Goal: Information Seeking & Learning: Learn about a topic

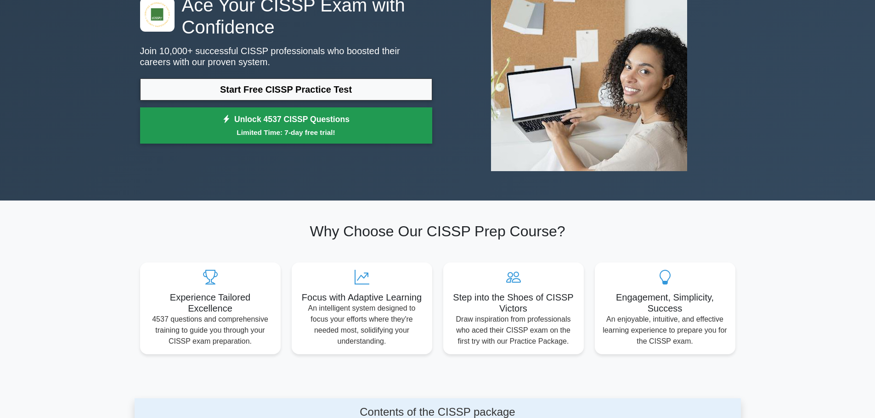
scroll to position [92, 0]
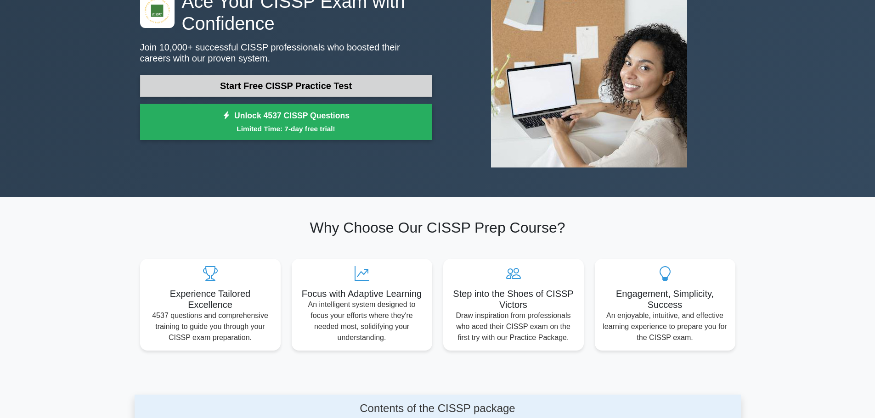
click at [287, 85] on link "Start Free CISSP Practice Test" at bounding box center [286, 86] width 292 height 22
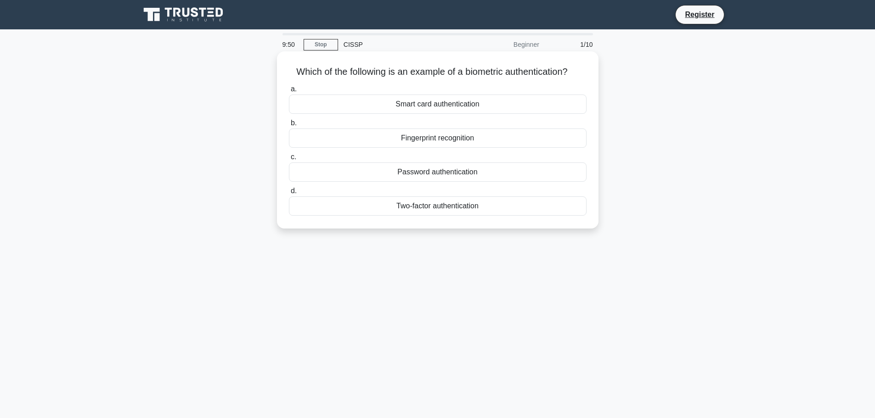
click at [439, 139] on div "Fingerprint recognition" at bounding box center [438, 138] width 298 height 19
click at [289, 126] on input "b. Fingerprint recognition" at bounding box center [289, 123] width 0 height 6
click at [452, 133] on div "Authentication" at bounding box center [438, 138] width 298 height 19
click at [289, 126] on input "b. Authentication" at bounding box center [289, 123] width 0 height 6
click at [456, 100] on div "Secure service" at bounding box center [438, 104] width 298 height 19
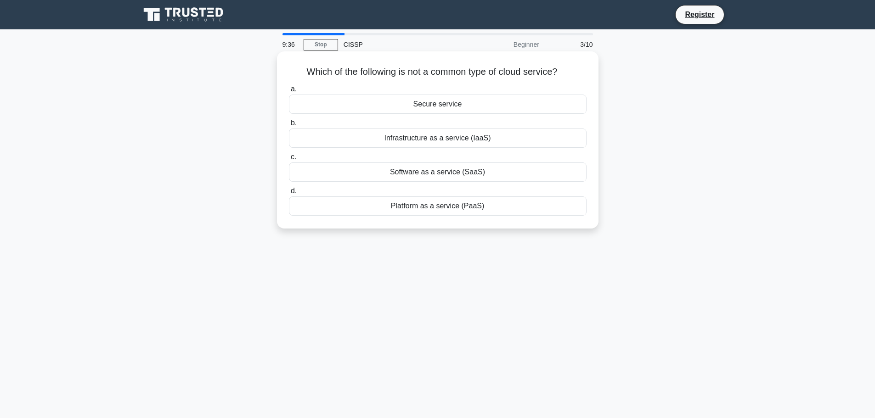
click at [289, 92] on input "a. Secure service" at bounding box center [289, 89] width 0 height 6
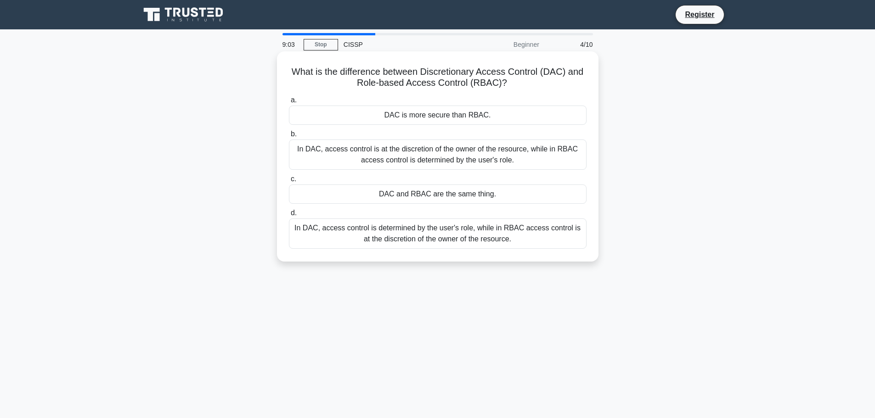
click at [401, 146] on div "In DAC, access control is at the discretion of the owner of the resource, while…" at bounding box center [438, 155] width 298 height 30
click at [289, 137] on input "b. In DAC, access control is at the discretion of the owner of the resource, wh…" at bounding box center [289, 134] width 0 height 6
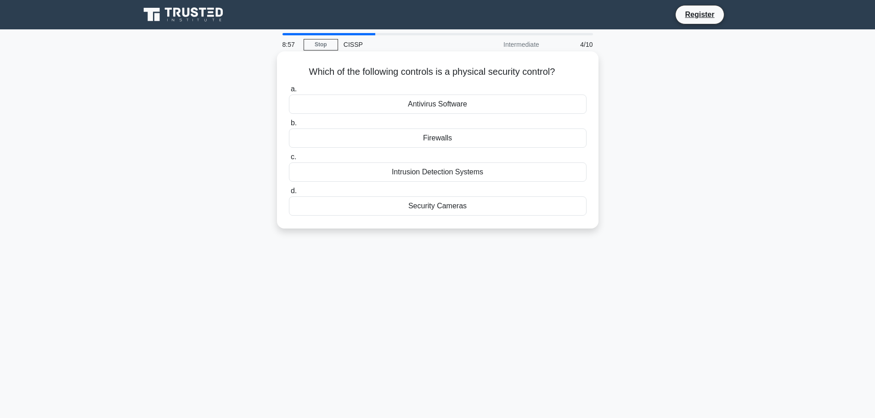
click at [460, 206] on div "Security Cameras" at bounding box center [438, 206] width 298 height 19
click at [289, 194] on input "d. Security Cameras" at bounding box center [289, 191] width 0 height 6
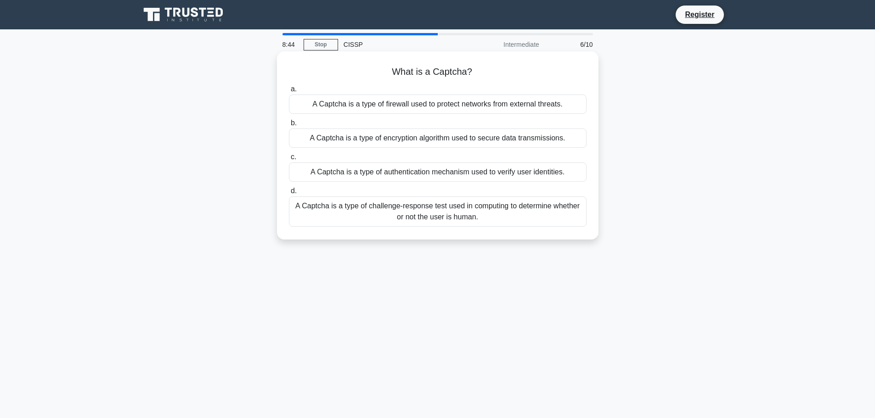
click at [475, 215] on div "A Captcha is a type of challenge-response test used in computing to determine w…" at bounding box center [438, 212] width 298 height 30
click at [289, 194] on input "d. A Captcha is a type of challenge-response test used in computing to determin…" at bounding box center [289, 191] width 0 height 6
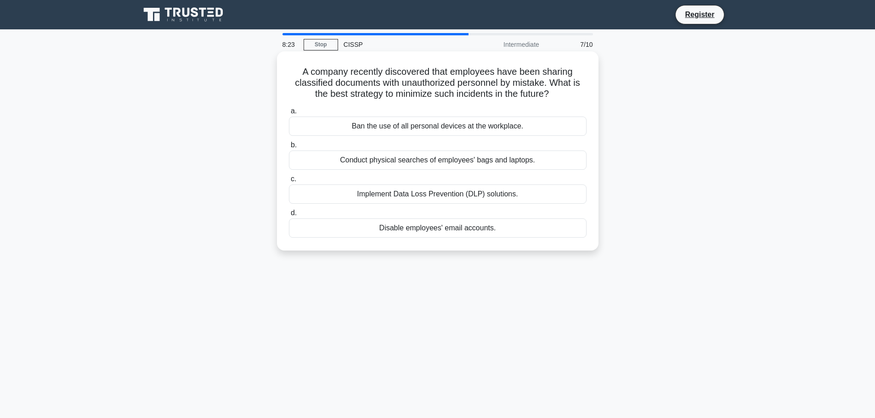
click at [479, 196] on div "Implement Data Loss Prevention (DLP) solutions." at bounding box center [438, 194] width 298 height 19
click at [289, 182] on input "c. Implement Data Loss Prevention (DLP) solutions." at bounding box center [289, 179] width 0 height 6
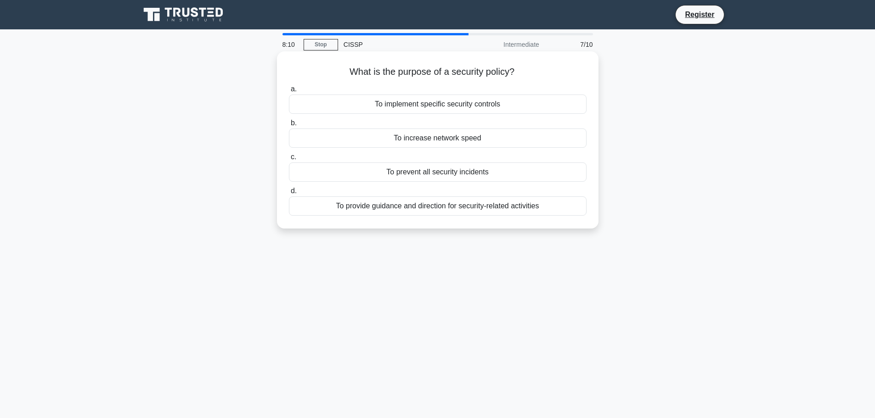
drag, startPoint x: 334, startPoint y: 72, endPoint x: 568, endPoint y: 65, distance: 234.3
click at [568, 65] on div "What is the purpose of a security policy? .spinner_0XTQ{transform-origin:center…" at bounding box center [438, 140] width 314 height 170
click at [565, 73] on h5 "What is the purpose of a security policy? .spinner_0XTQ{transform-origin:center…" at bounding box center [437, 72] width 299 height 12
drag, startPoint x: 339, startPoint y: 73, endPoint x: 580, endPoint y: 74, distance: 240.6
click at [580, 74] on h5 "What is the purpose of a security policy? .spinner_0XTQ{transform-origin:center…" at bounding box center [437, 72] width 299 height 12
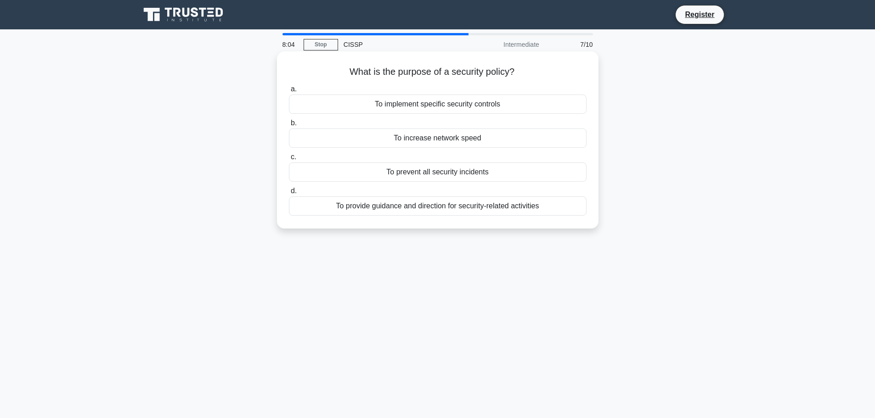
click at [580, 74] on h5 "What is the purpose of a security policy? .spinner_0XTQ{transform-origin:center…" at bounding box center [437, 72] width 299 height 12
click at [440, 211] on div "To provide guidance and direction for security-related activities" at bounding box center [438, 206] width 298 height 19
click at [289, 194] on input "d. To provide guidance and direction for security-related activities" at bounding box center [289, 191] width 0 height 6
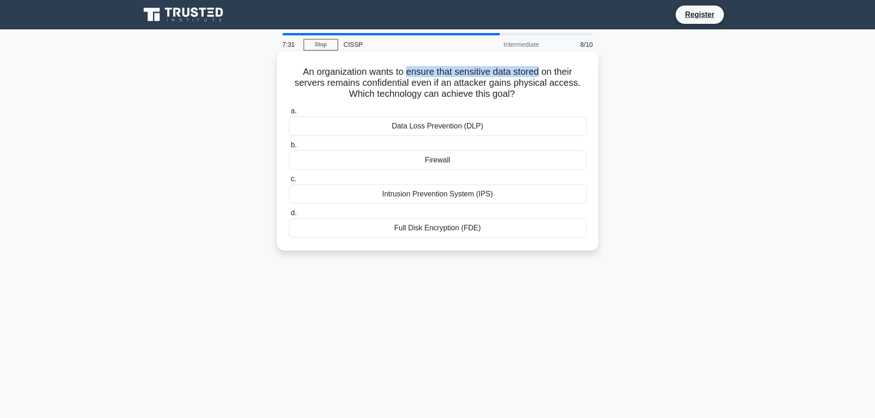
drag, startPoint x: 406, startPoint y: 72, endPoint x: 542, endPoint y: 71, distance: 135.9
click at [542, 71] on h5 "An organization wants to ensure that sensitive data stored on their servers rem…" at bounding box center [437, 83] width 299 height 34
drag, startPoint x: 300, startPoint y: 84, endPoint x: 395, endPoint y: 82, distance: 95.1
click at [395, 82] on h5 "An organization wants to ensure that sensitive data stored on their servers rem…" at bounding box center [437, 83] width 299 height 34
click at [472, 90] on h5 "An organization wants to ensure that sensitive data stored on their servers rem…" at bounding box center [437, 83] width 299 height 34
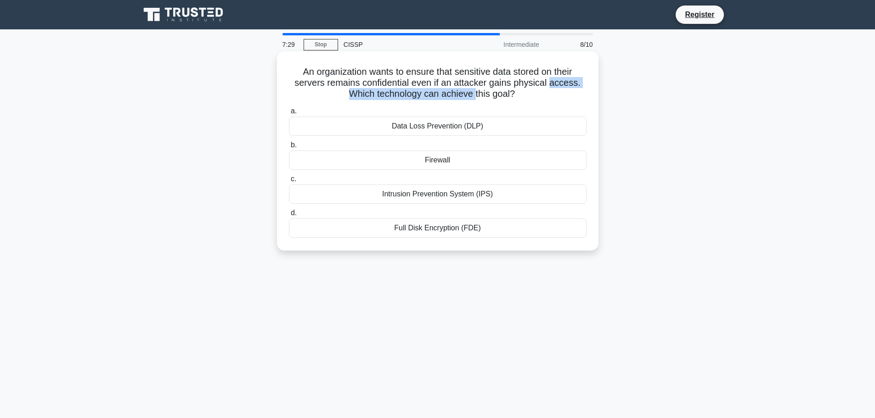
drag, startPoint x: 472, startPoint y: 90, endPoint x: 561, endPoint y: 84, distance: 88.8
click at [561, 84] on h5 "An organization wants to ensure that sensitive data stored on their servers rem…" at bounding box center [437, 83] width 299 height 34
click at [399, 225] on div "Full Disk Encryption (FDE)" at bounding box center [438, 228] width 298 height 19
click at [289, 216] on input "d. Full Disk Encryption (FDE)" at bounding box center [289, 213] width 0 height 6
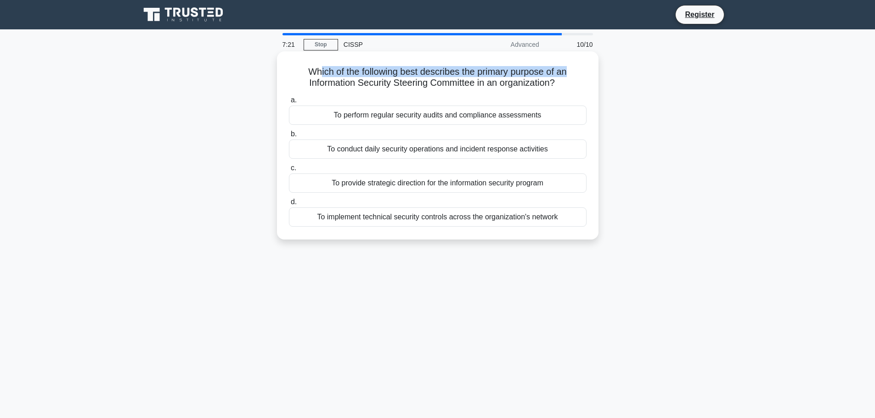
drag, startPoint x: 315, startPoint y: 76, endPoint x: 578, endPoint y: 66, distance: 263.3
click at [578, 66] on div "Which of the following best describes the primary purpose of an Information Sec…" at bounding box center [438, 145] width 314 height 181
drag, startPoint x: 303, startPoint y: 82, endPoint x: 560, endPoint y: 86, distance: 257.6
click at [560, 86] on h5 "Which of the following best describes the primary purpose of an Information Sec…" at bounding box center [437, 77] width 299 height 23
click at [566, 87] on icon ".spinner_0XTQ{transform-origin:center;animation:spinner_y6GP .75s linear infini…" at bounding box center [560, 83] width 11 height 11
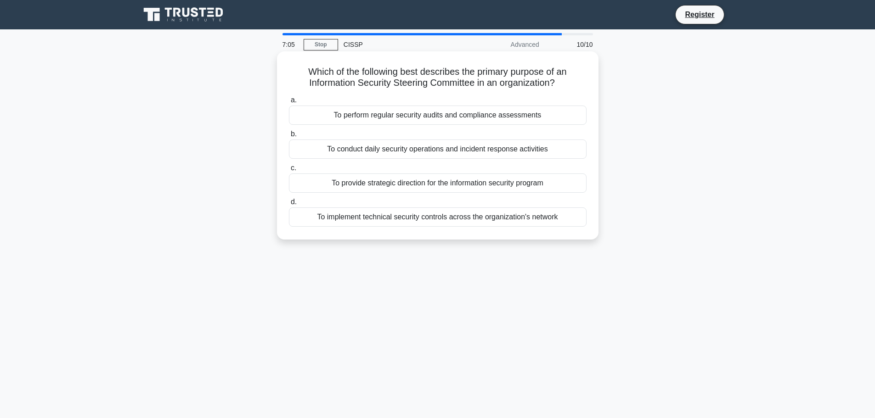
click at [463, 186] on div "To provide strategic direction for the information security program" at bounding box center [438, 183] width 298 height 19
click at [289, 171] on input "c. To provide strategic direction for the information security program" at bounding box center [289, 168] width 0 height 6
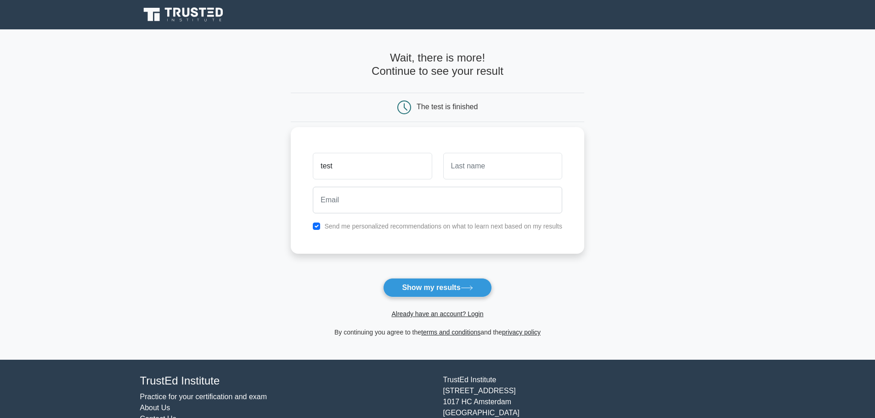
type input "test"
type input "R"
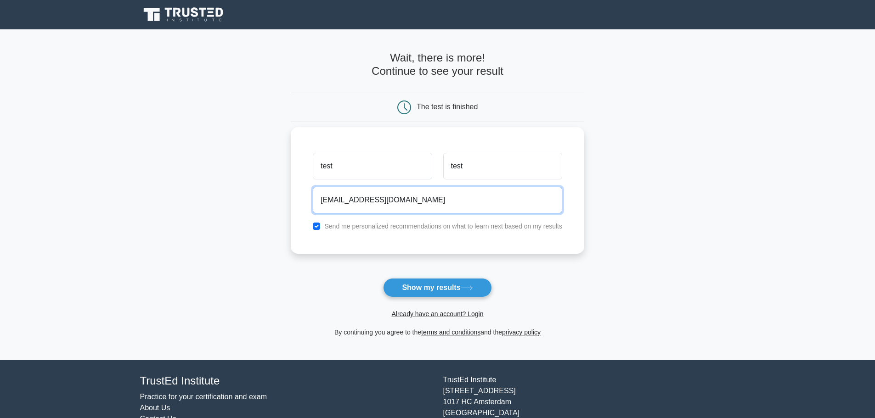
type input "testyash@mail.com"
click at [394, 228] on label "Send me personalized recommendations on what to learn next based on my results" at bounding box center [443, 226] width 238 height 7
click at [317, 227] on input "checkbox" at bounding box center [316, 226] width 7 height 7
checkbox input "false"
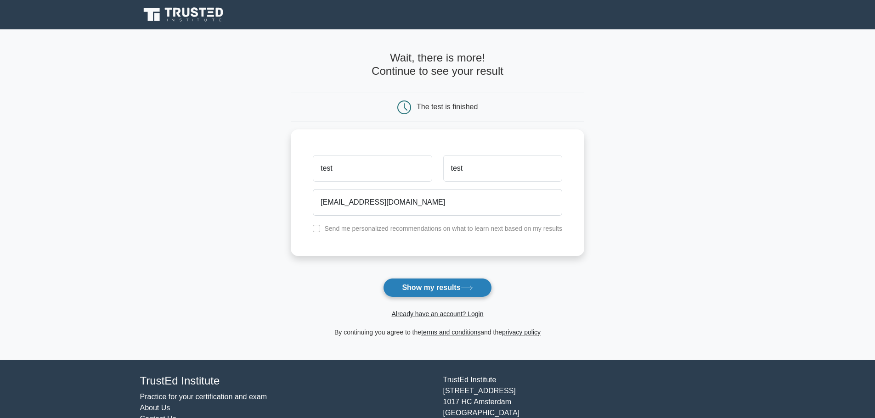
click at [416, 287] on button "Show my results" at bounding box center [437, 287] width 108 height 19
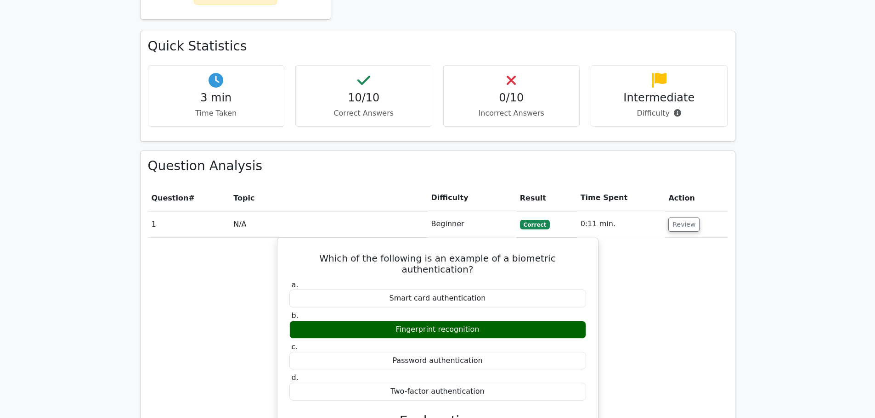
scroll to position [459, 0]
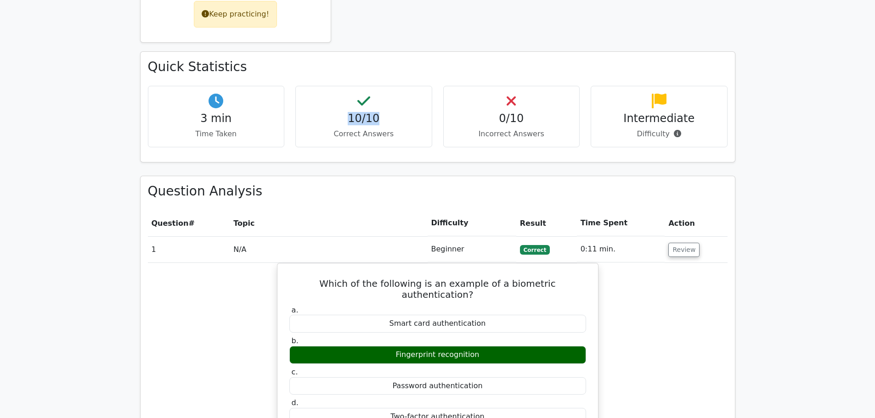
drag, startPoint x: 334, startPoint y: 94, endPoint x: 394, endPoint y: 89, distance: 60.4
click at [394, 112] on h4 "10/10" at bounding box center [363, 118] width 121 height 13
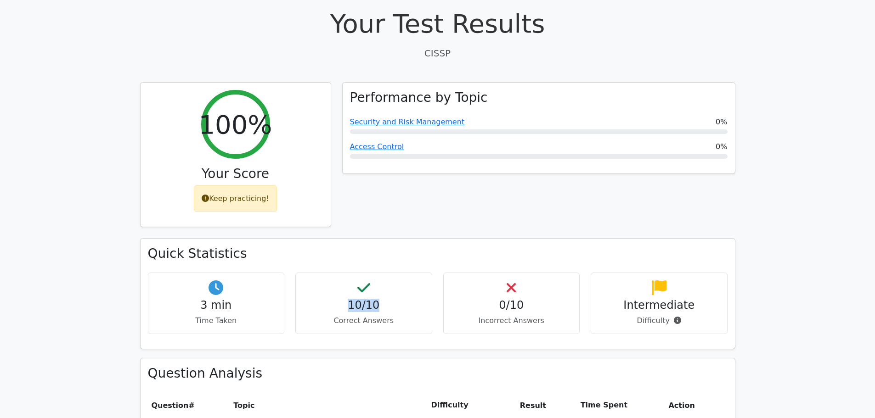
scroll to position [276, 0]
click at [362, 181] on div "Performance by Topic Security and Risk Management 0% Access Control 0%" at bounding box center [539, 159] width 404 height 156
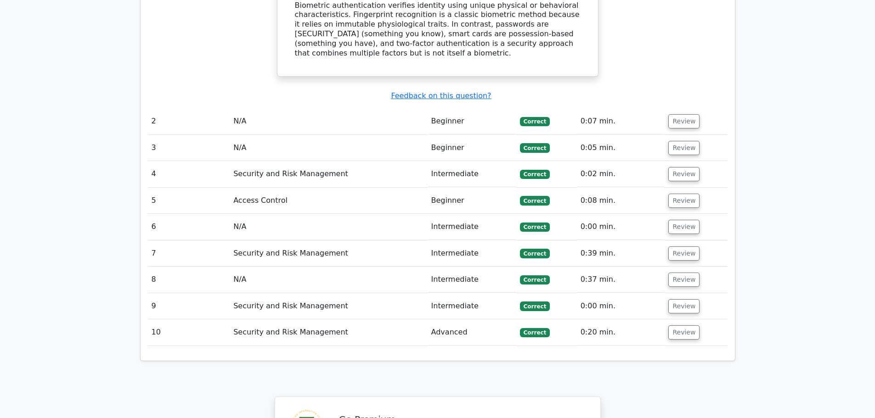
scroll to position [918, 0]
drag, startPoint x: 253, startPoint y: 145, endPoint x: 513, endPoint y: 133, distance: 261.1
click at [513, 161] on tr "4 Security and Risk Management Intermediate Correct 0:02 min. Review" at bounding box center [437, 174] width 579 height 26
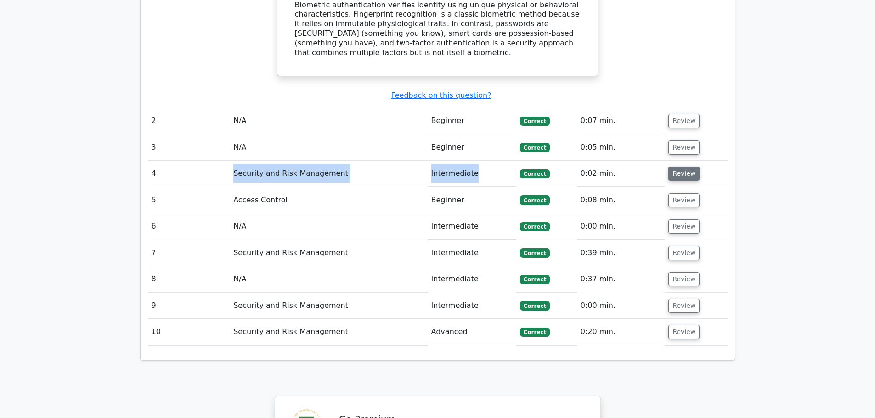
click at [678, 167] on button "Review" at bounding box center [683, 174] width 31 height 14
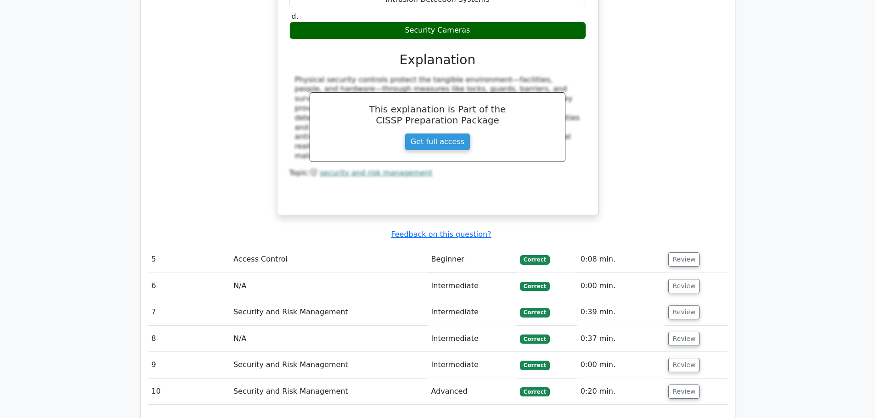
scroll to position [1240, 0]
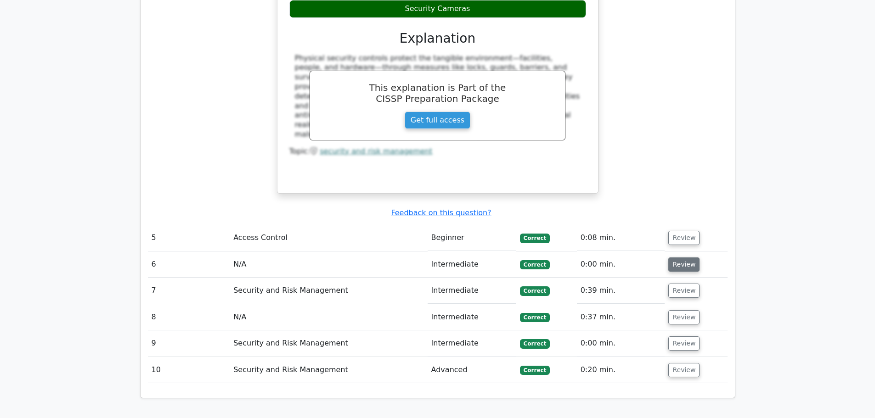
click at [688, 258] on button "Review" at bounding box center [683, 265] width 31 height 14
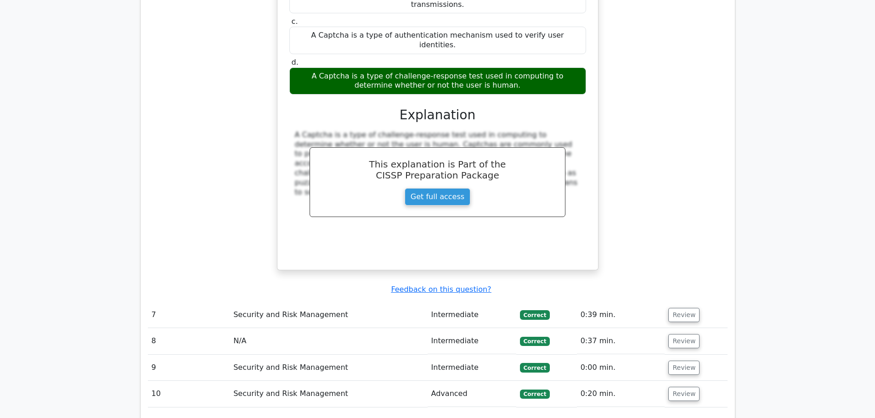
scroll to position [1607, 0]
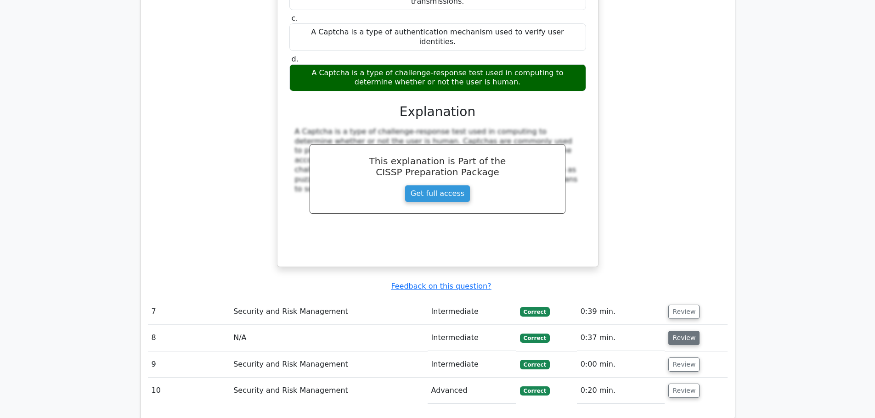
click at [686, 331] on button "Review" at bounding box center [683, 338] width 31 height 14
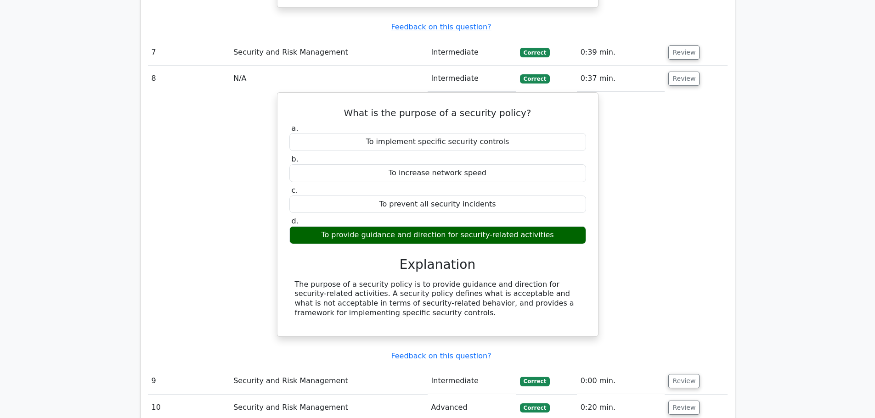
scroll to position [1883, 0]
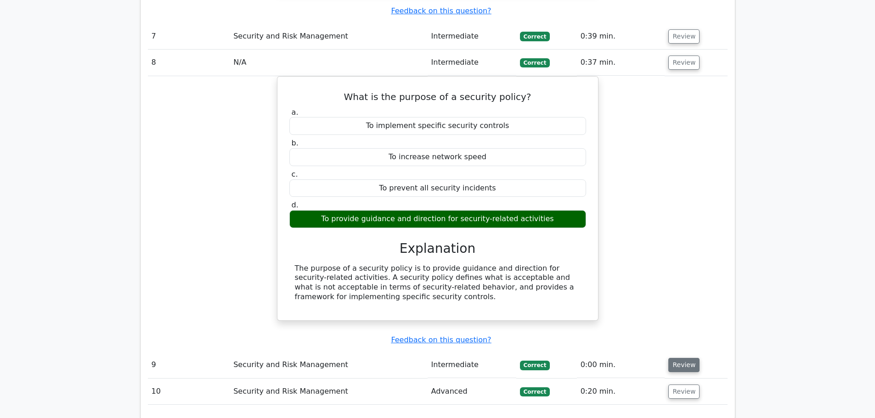
click at [682, 358] on button "Review" at bounding box center [683, 365] width 31 height 14
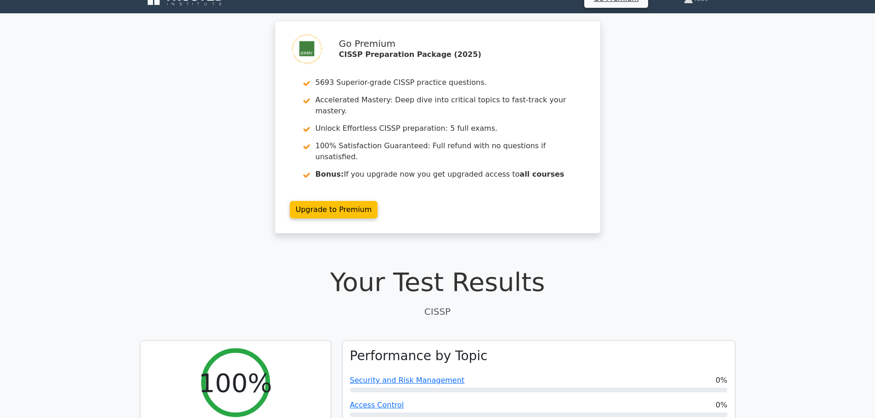
scroll to position [0, 0]
